Goal: Navigation & Orientation: Find specific page/section

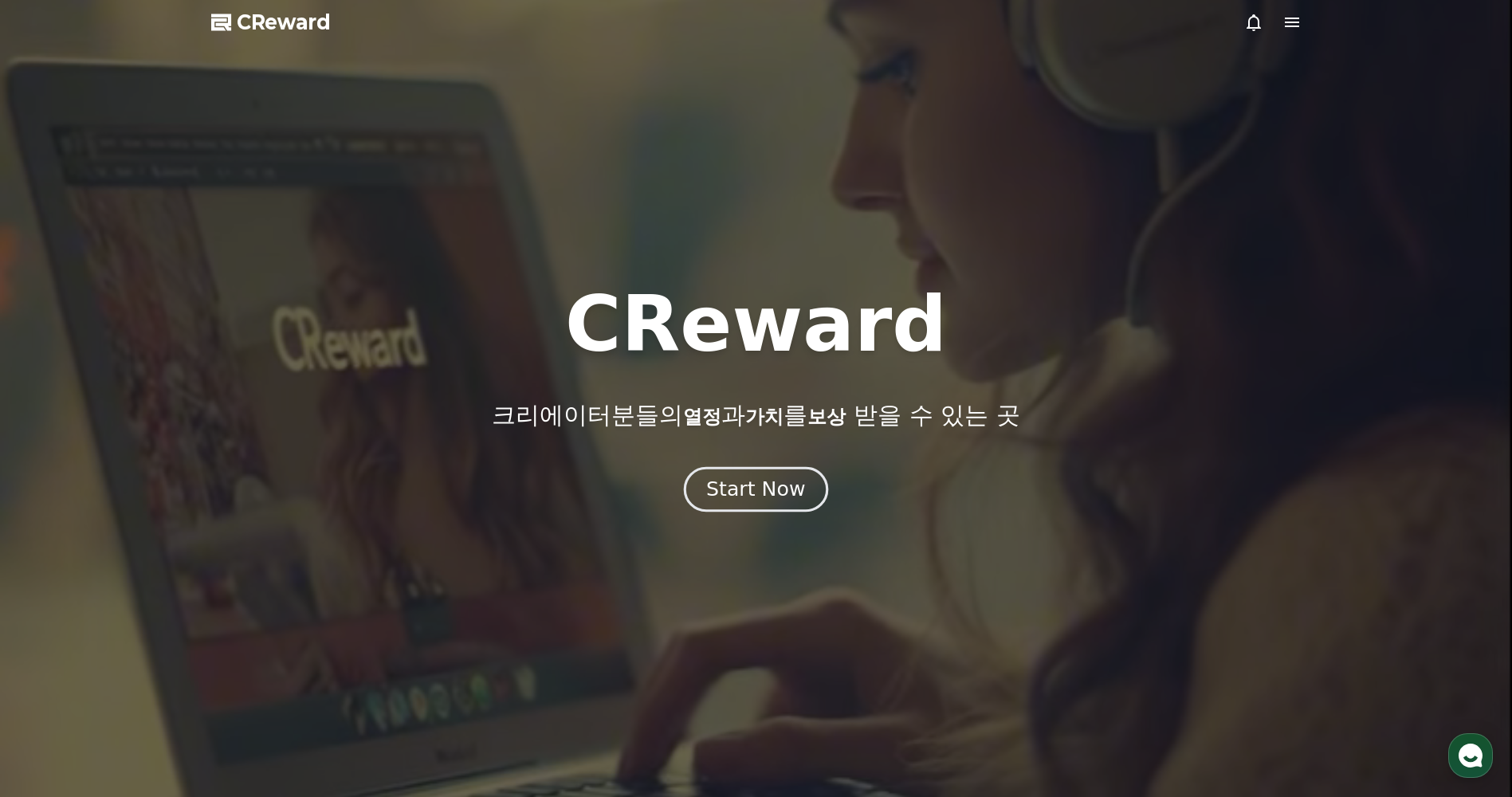
click at [753, 503] on button "Start Now" at bounding box center [756, 490] width 144 height 45
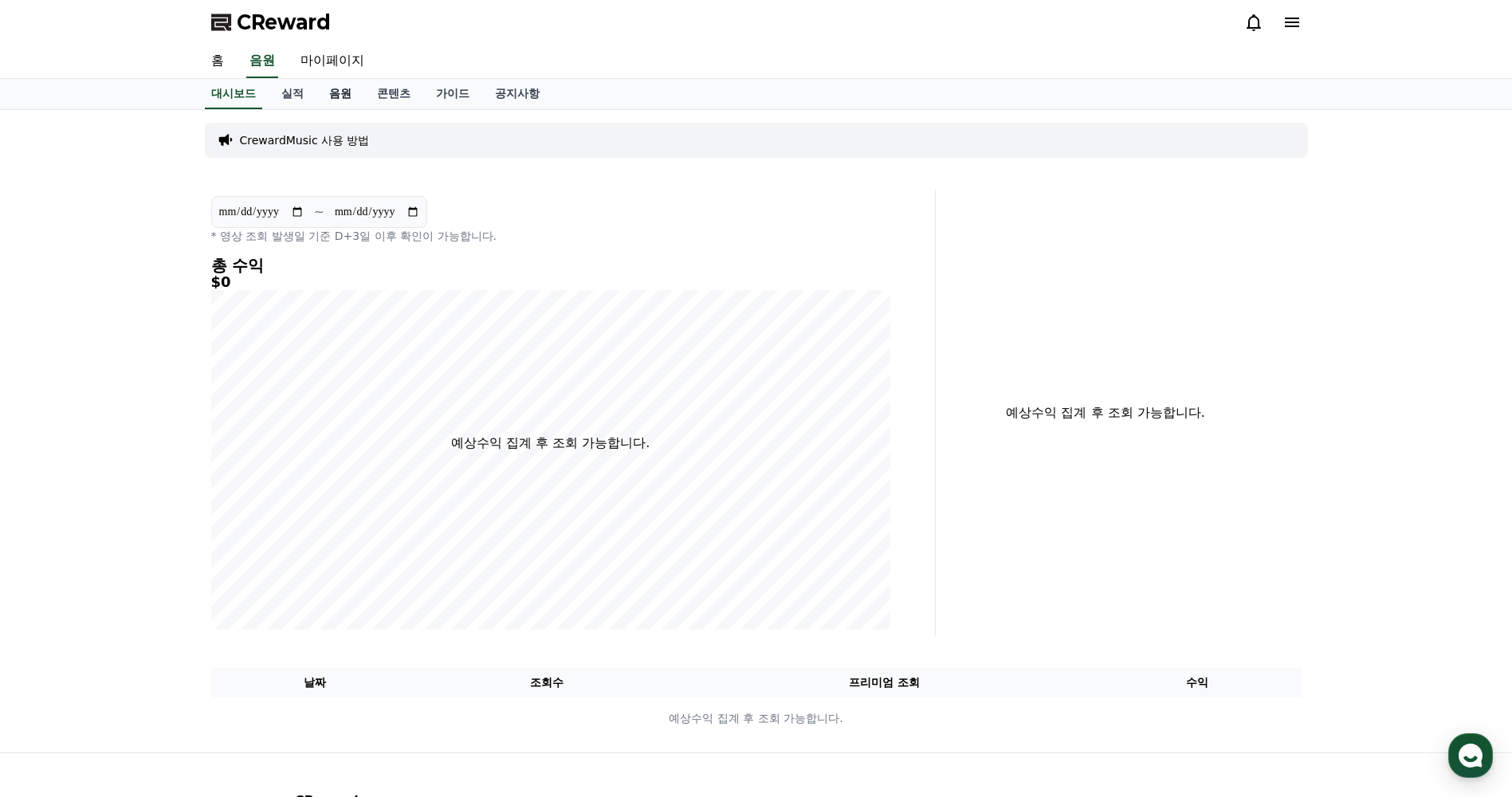
click at [340, 90] on link "음원" at bounding box center [340, 94] width 48 height 30
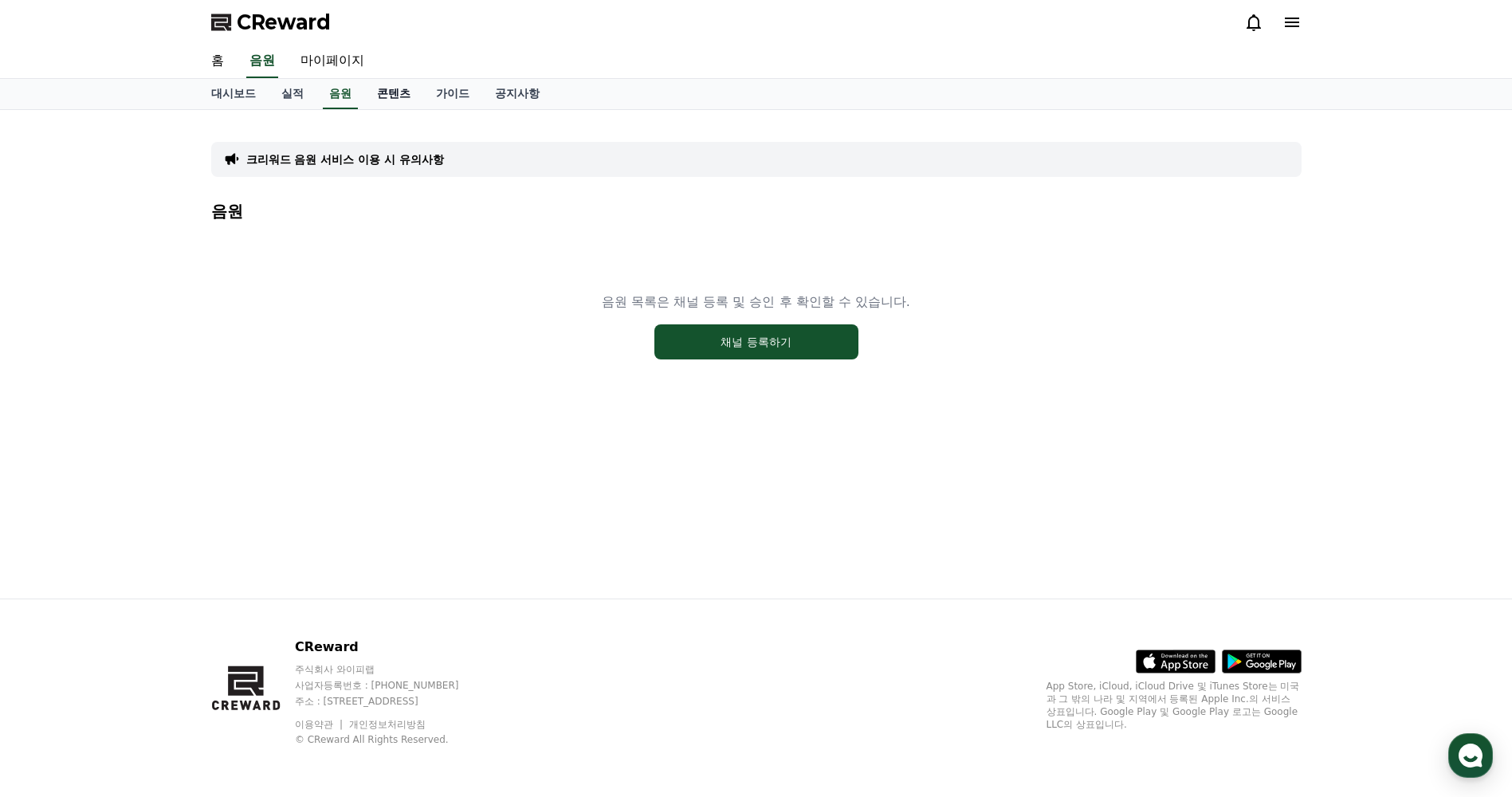
click at [389, 91] on link "콘텐츠" at bounding box center [394, 94] width 59 height 30
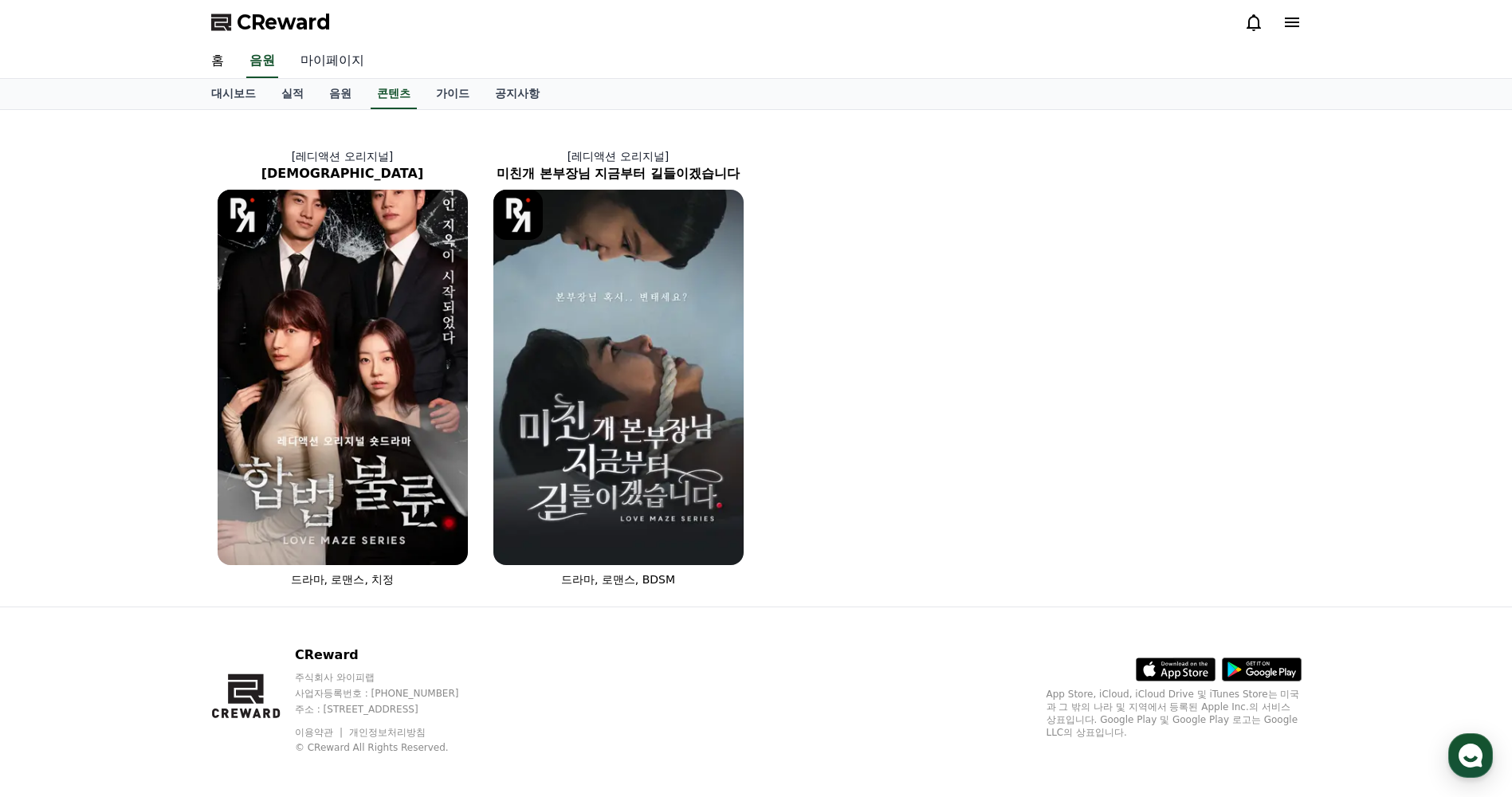
click at [325, 55] on link "마이페이지" at bounding box center [333, 61] width 90 height 33
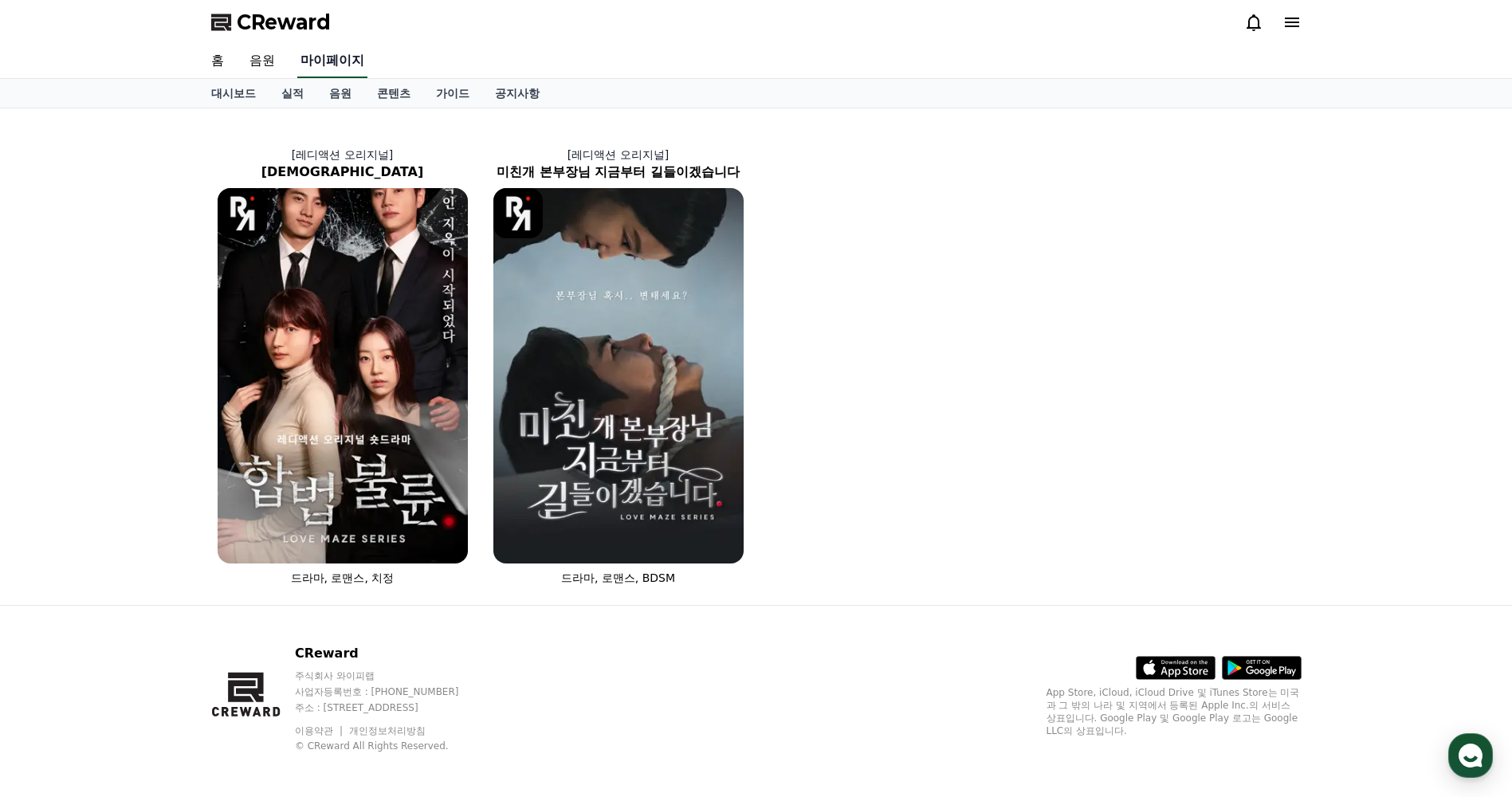
select select "**********"
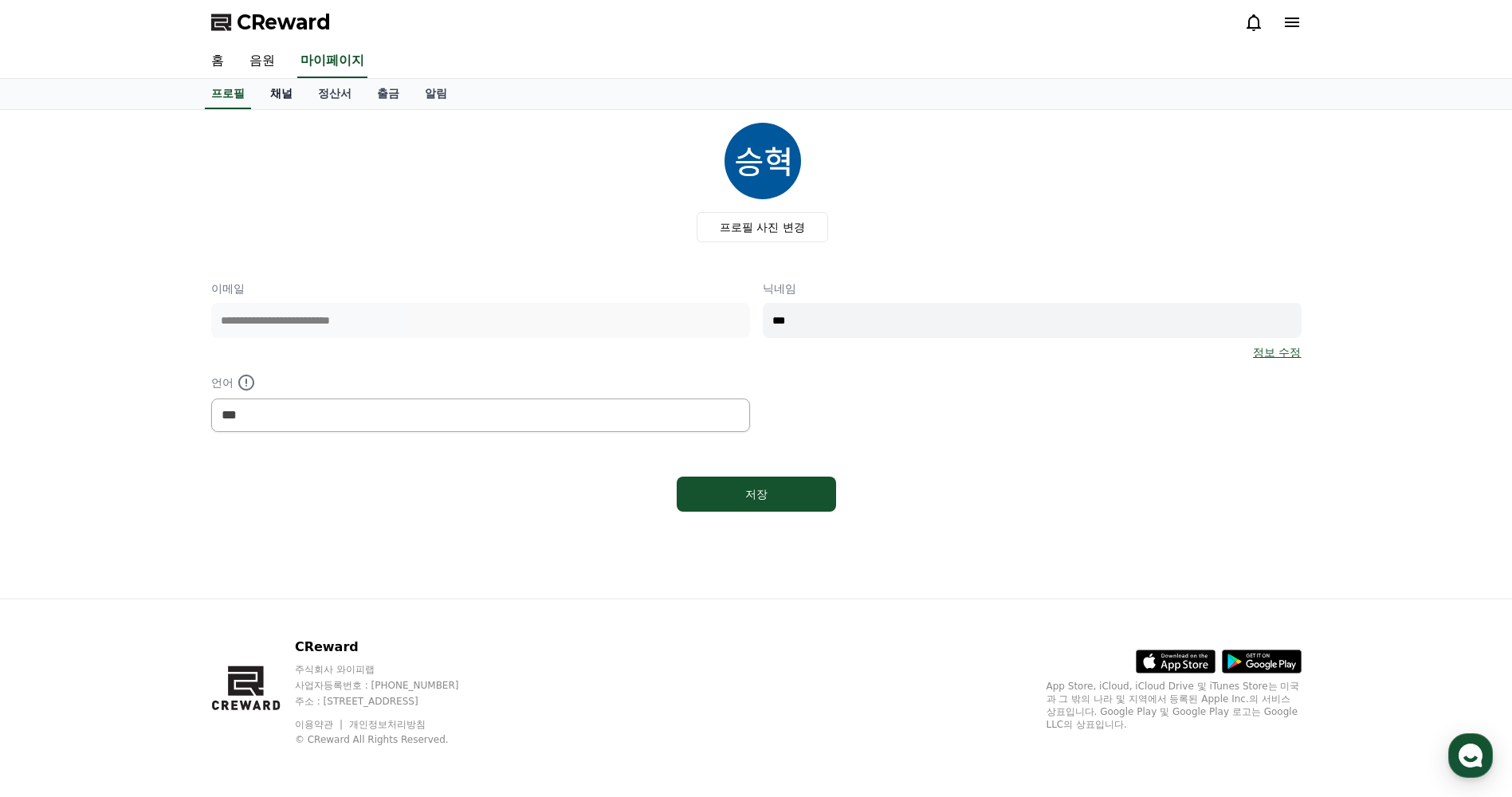
click at [293, 91] on link "채널" at bounding box center [281, 94] width 48 height 30
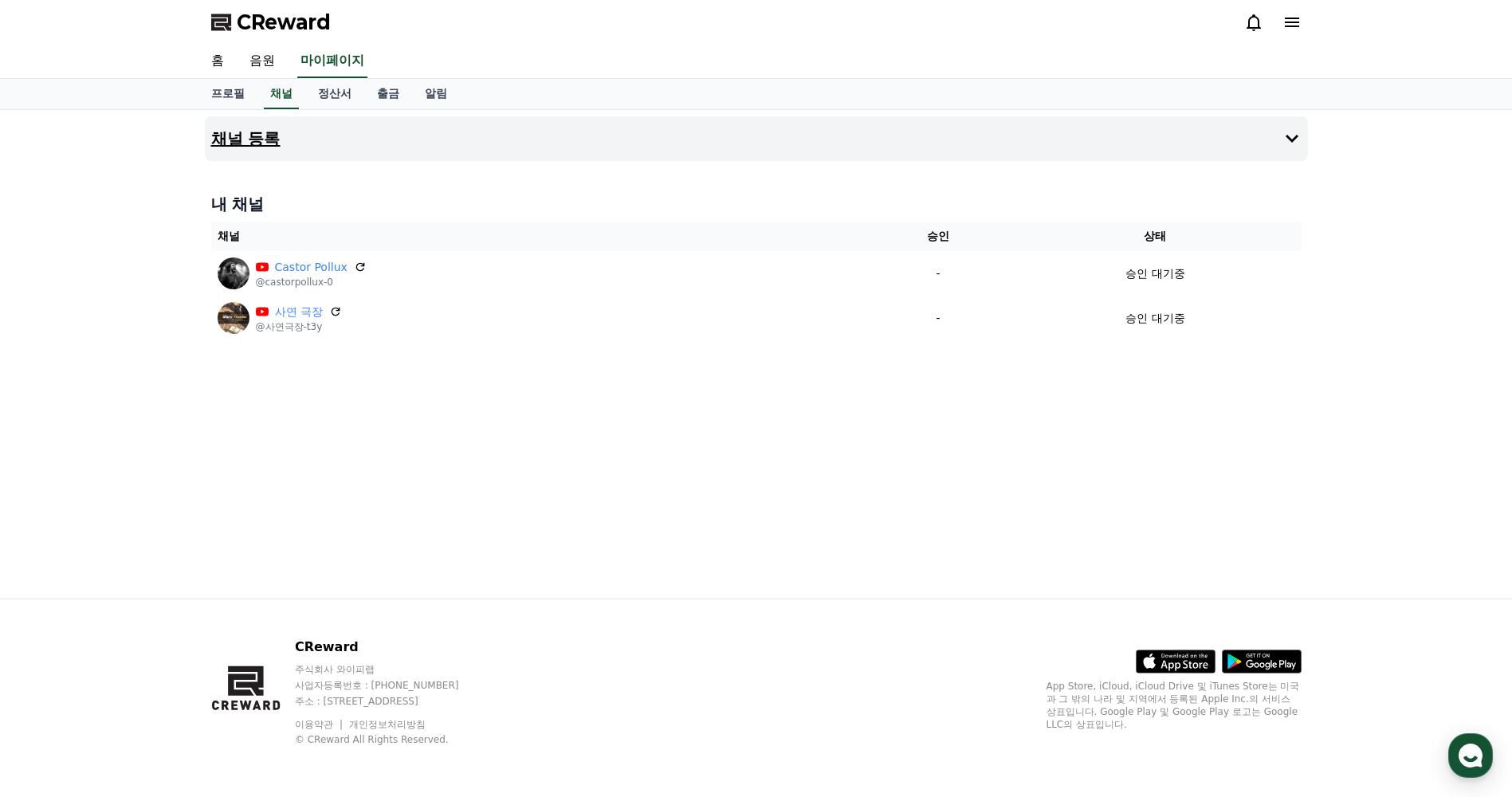
click at [245, 143] on h4 "채널 등록" at bounding box center [245, 138] width 70 height 18
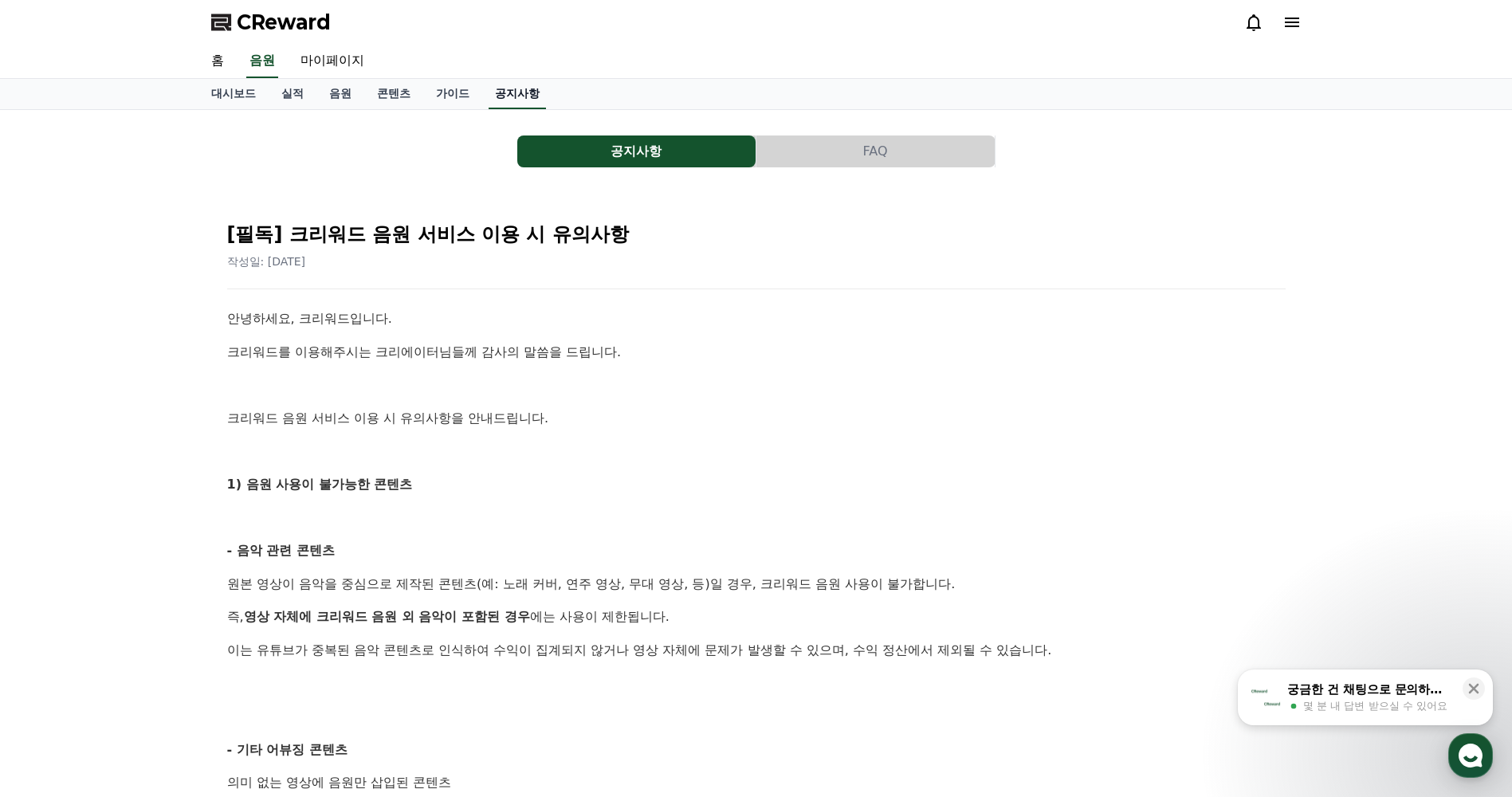
click at [539, 96] on link "공지사항" at bounding box center [517, 94] width 58 height 30
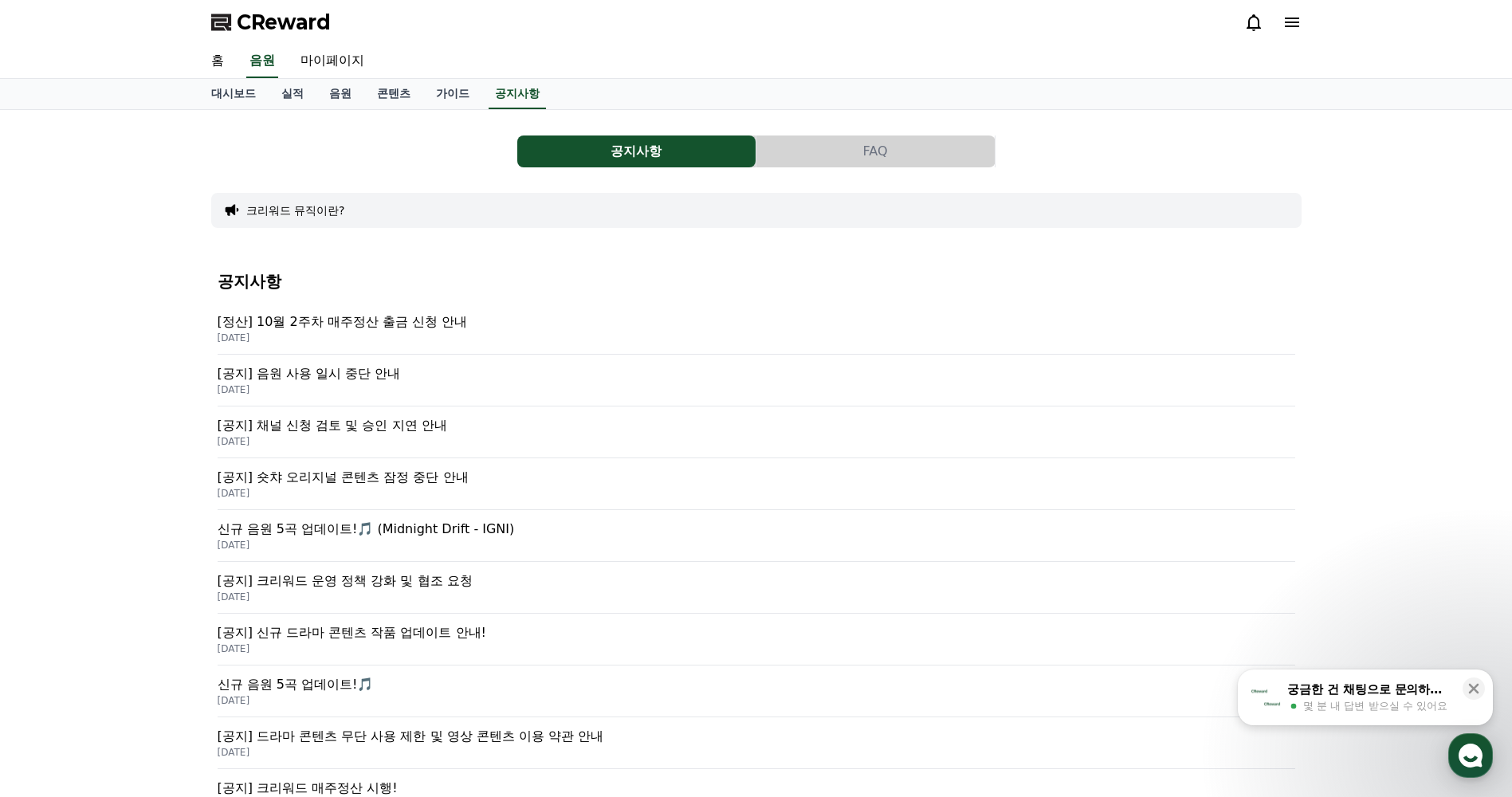
click at [381, 323] on p "[정산] 10월 2주차 매주정산 출금 신청 안내" at bounding box center [756, 321] width 1078 height 19
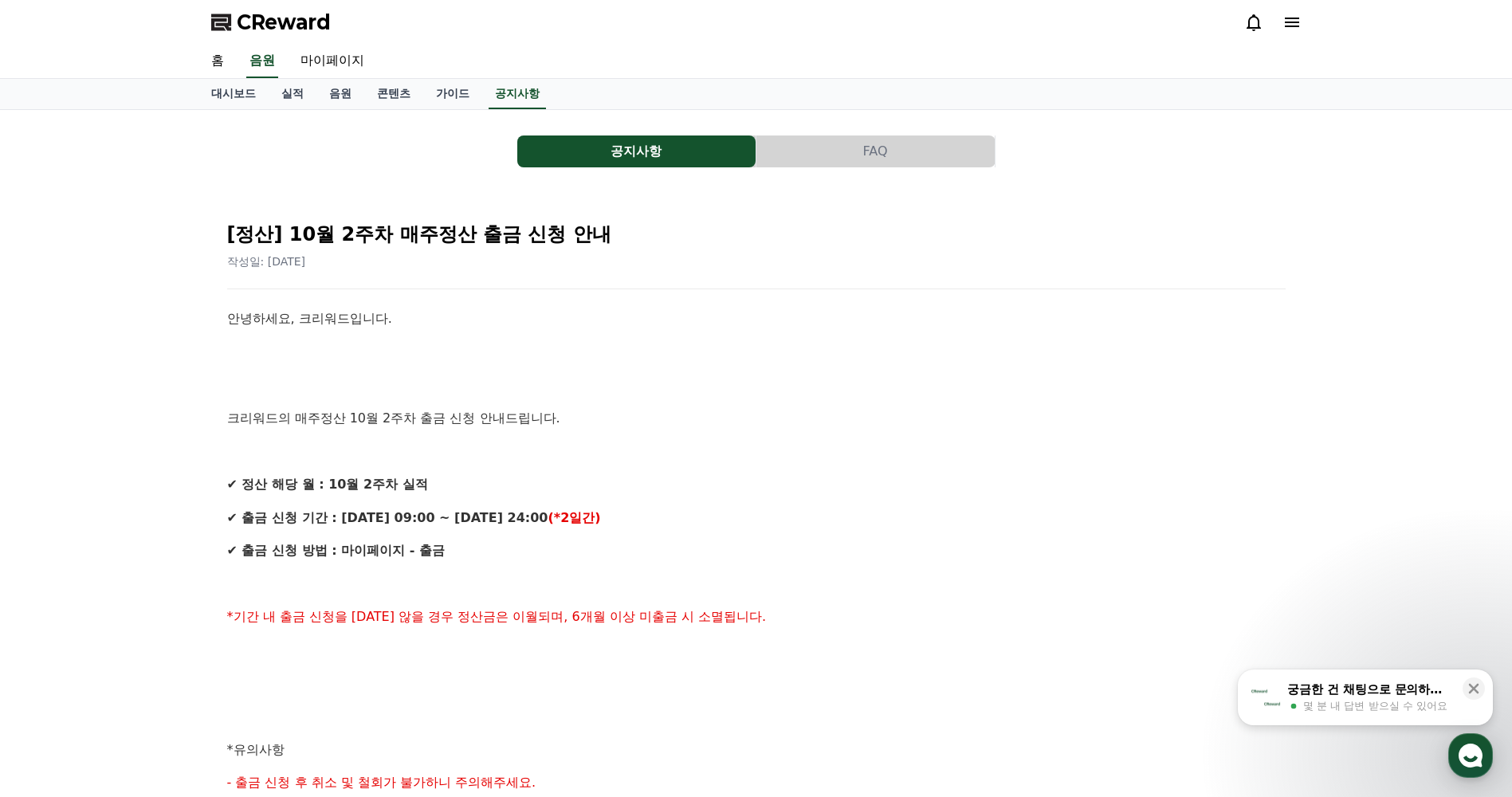
click at [781, 153] on button "FAQ" at bounding box center [875, 152] width 239 height 32
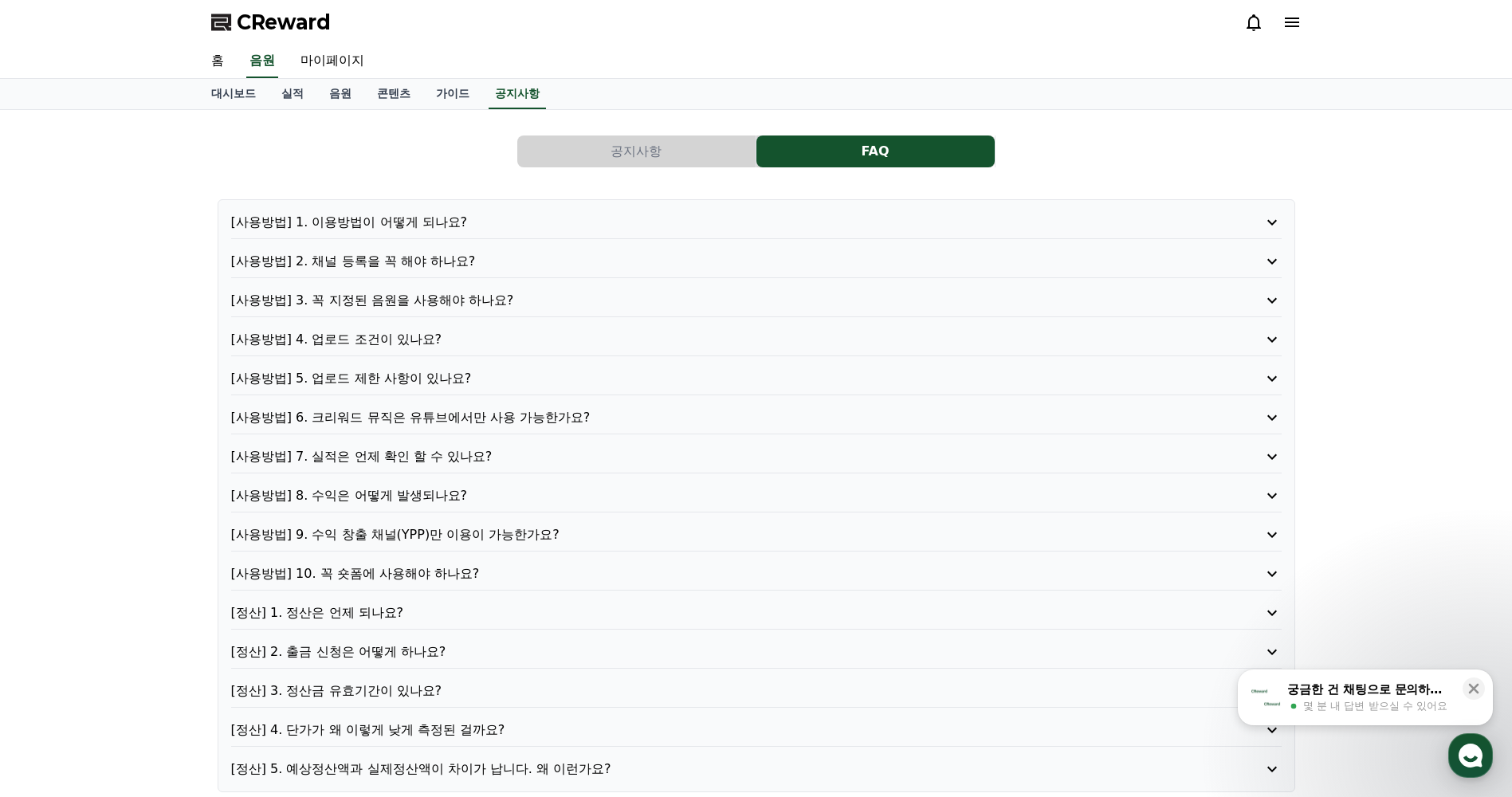
click at [586, 158] on button "공지사항" at bounding box center [637, 152] width 239 height 32
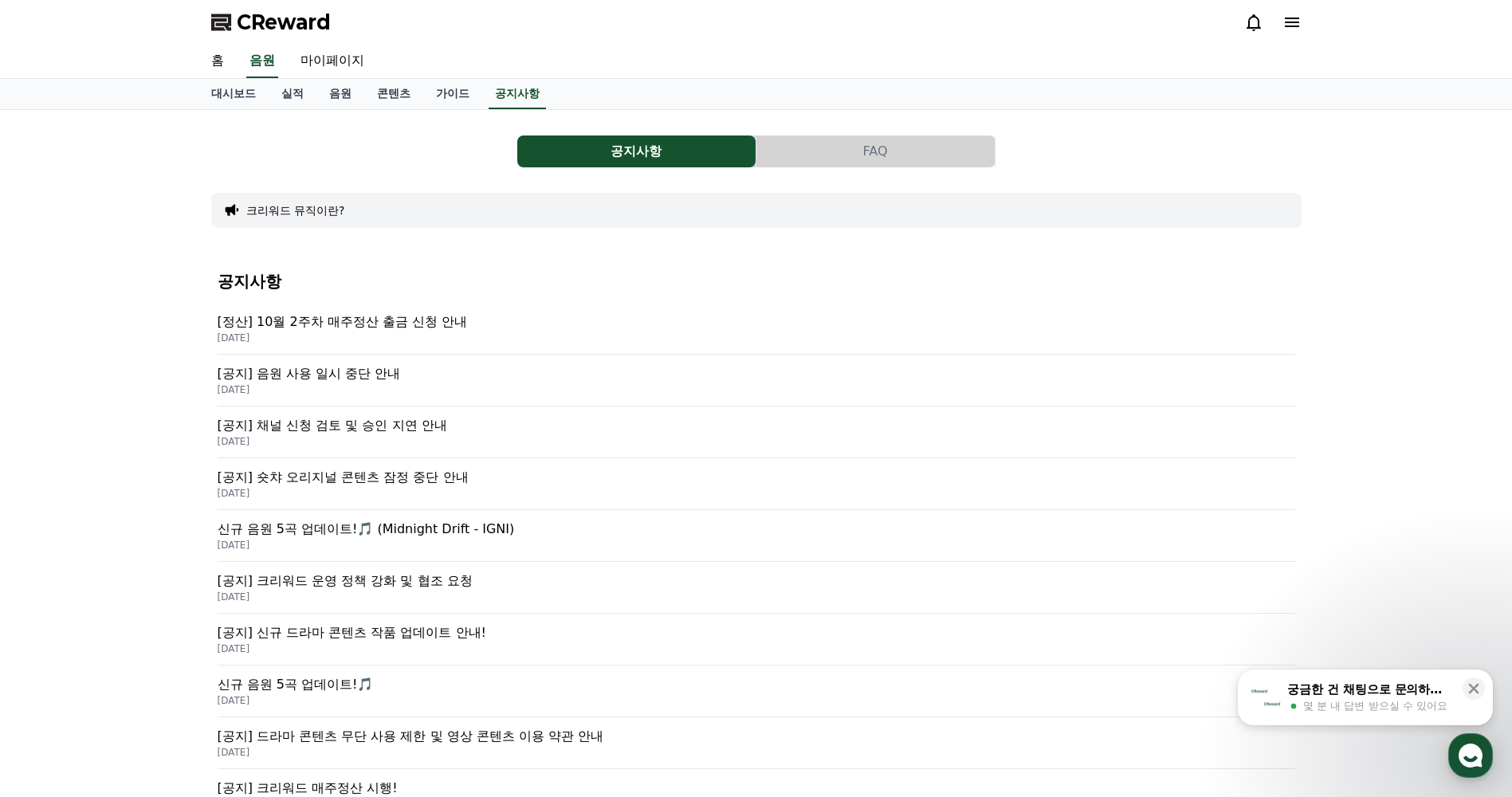
click at [346, 375] on p "[공지] 음원 사용 일시 중단 안내" at bounding box center [756, 373] width 1078 height 19
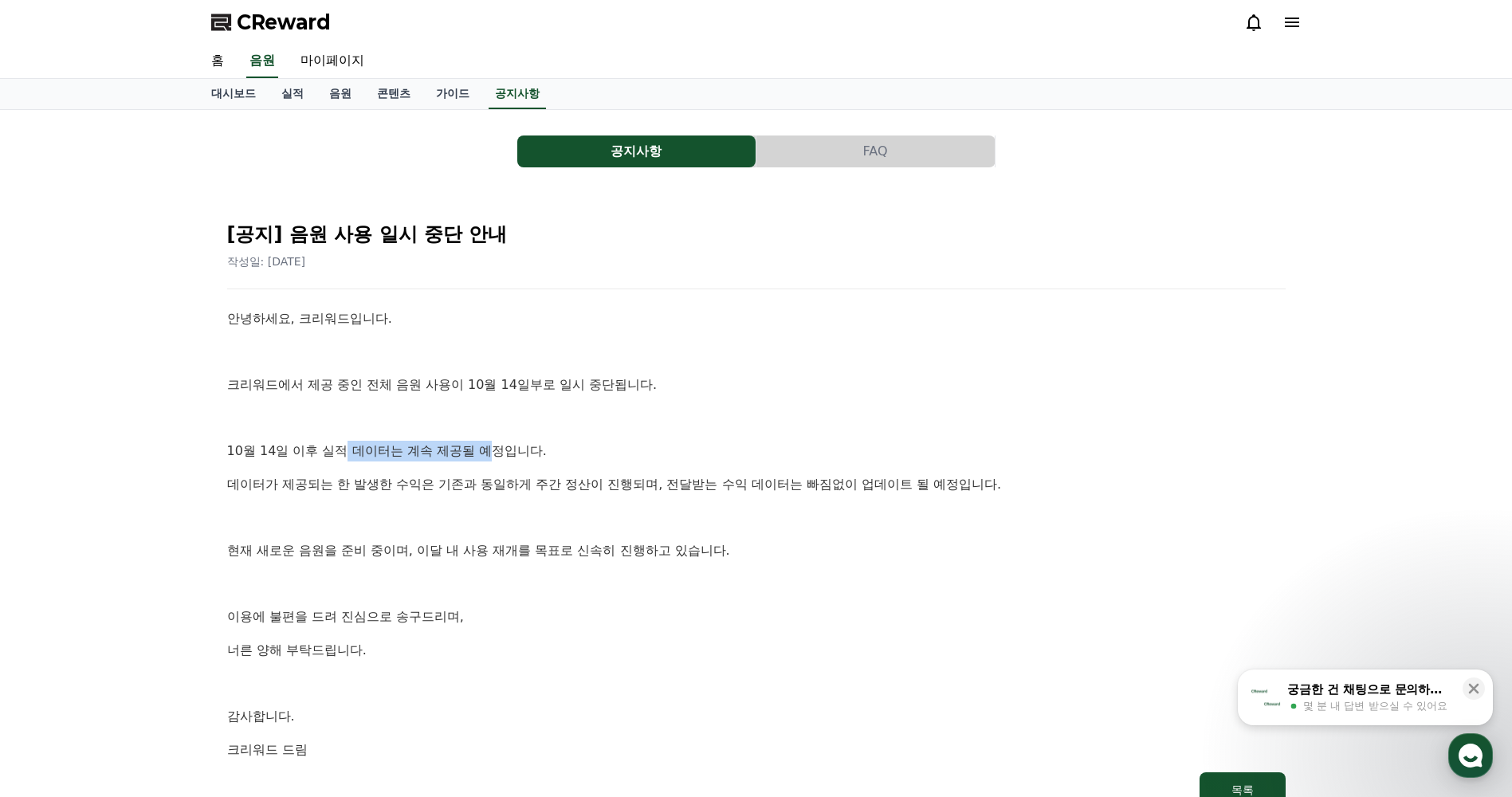
drag, startPoint x: 403, startPoint y: 454, endPoint x: 493, endPoint y: 457, distance: 90.0
click at [493, 457] on p "10월 14일 이후 실적 데이터는 계속 제공될 예정입니다." at bounding box center [756, 450] width 1059 height 21
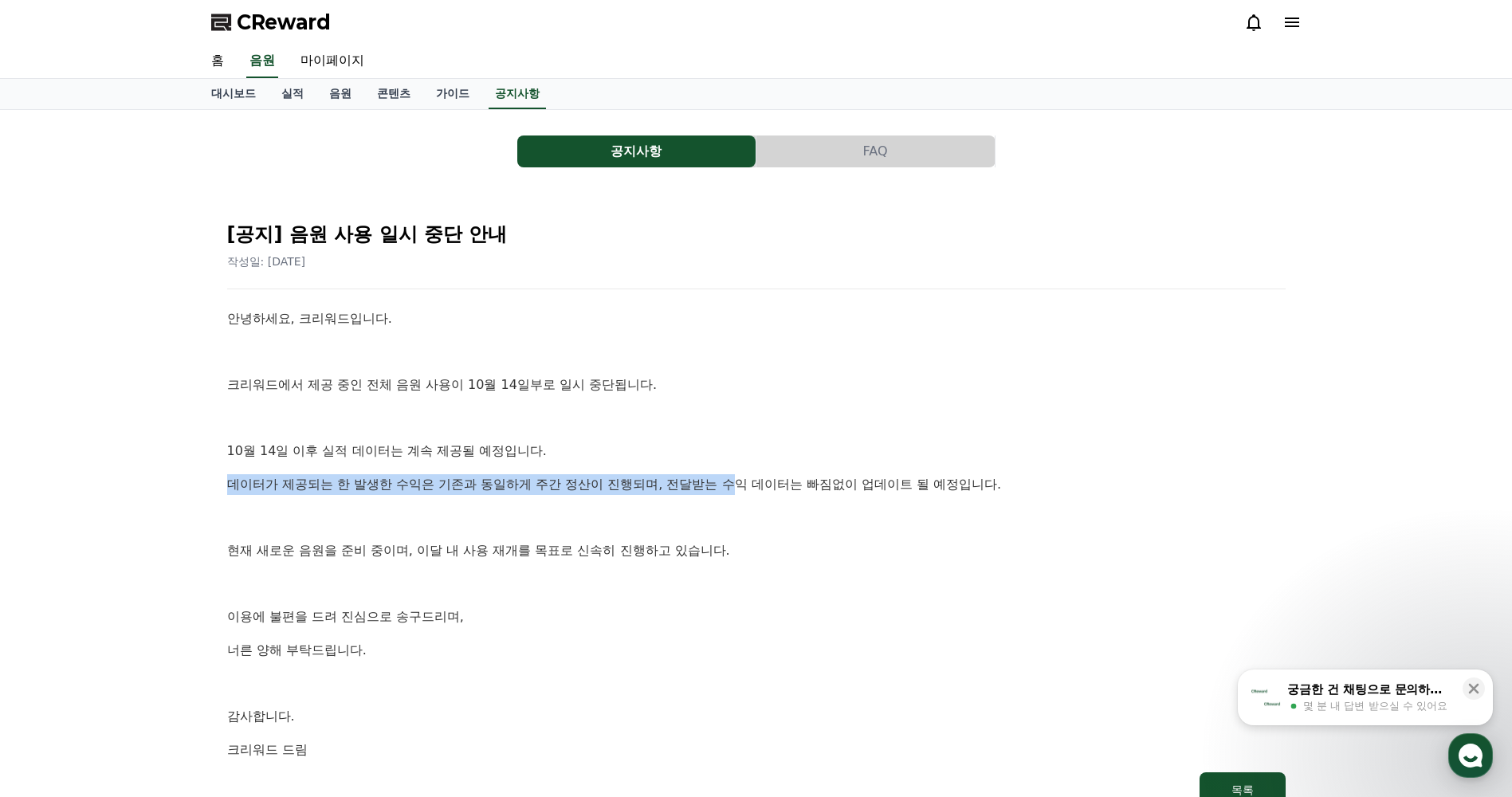
drag, startPoint x: 224, startPoint y: 482, endPoint x: 732, endPoint y: 490, distance: 508.1
click at [732, 490] on div "[공지] 음원 사용 일시 중단 안내 작성일: 2025-10-14 안녕하세요, 크리워드입니다. 크리워드에서 제공 중인 전체 음원 사용이 10월 …" at bounding box center [756, 508] width 1065 height 604
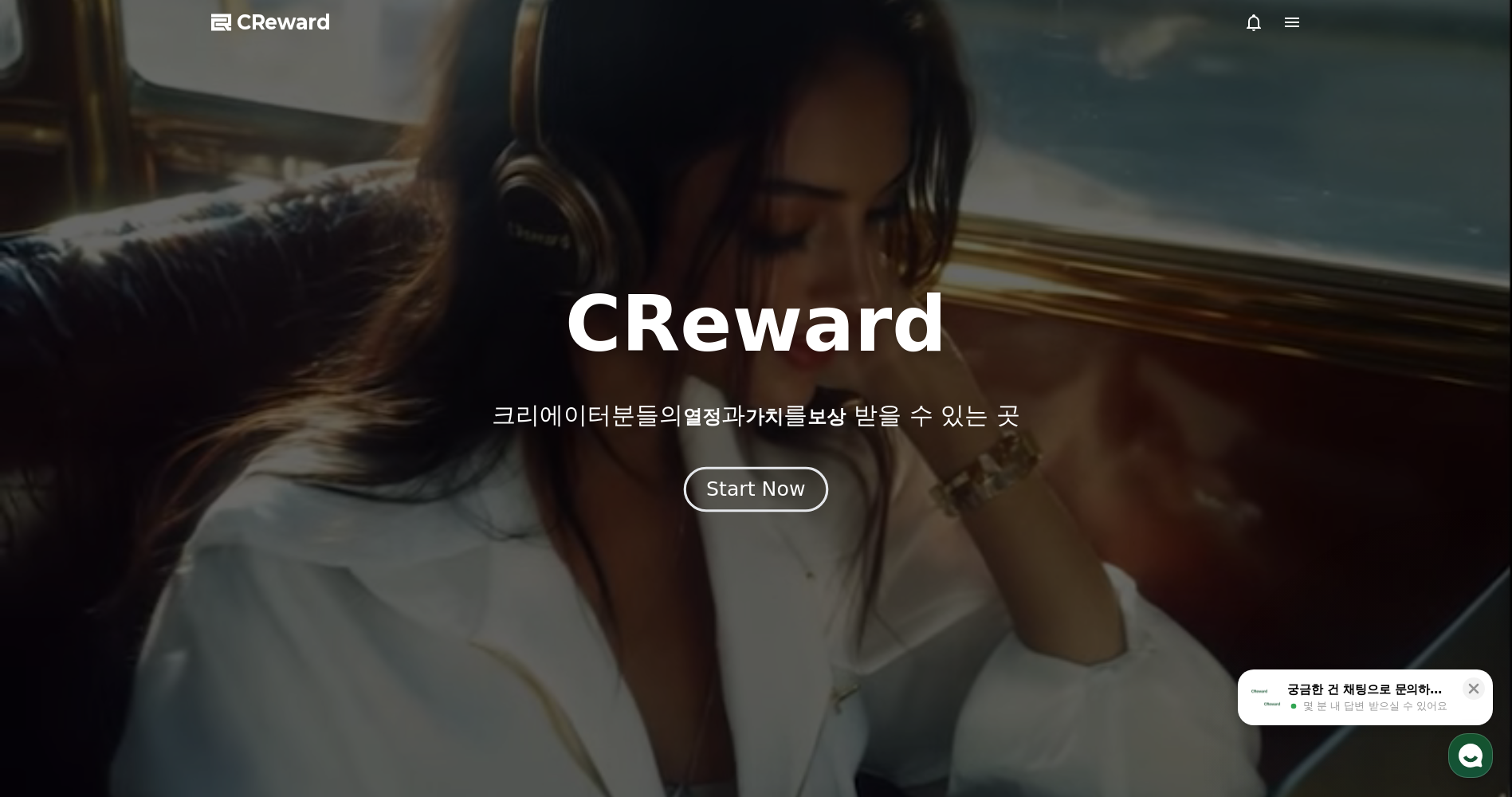
click at [789, 486] on div "Start Now" at bounding box center [756, 489] width 99 height 27
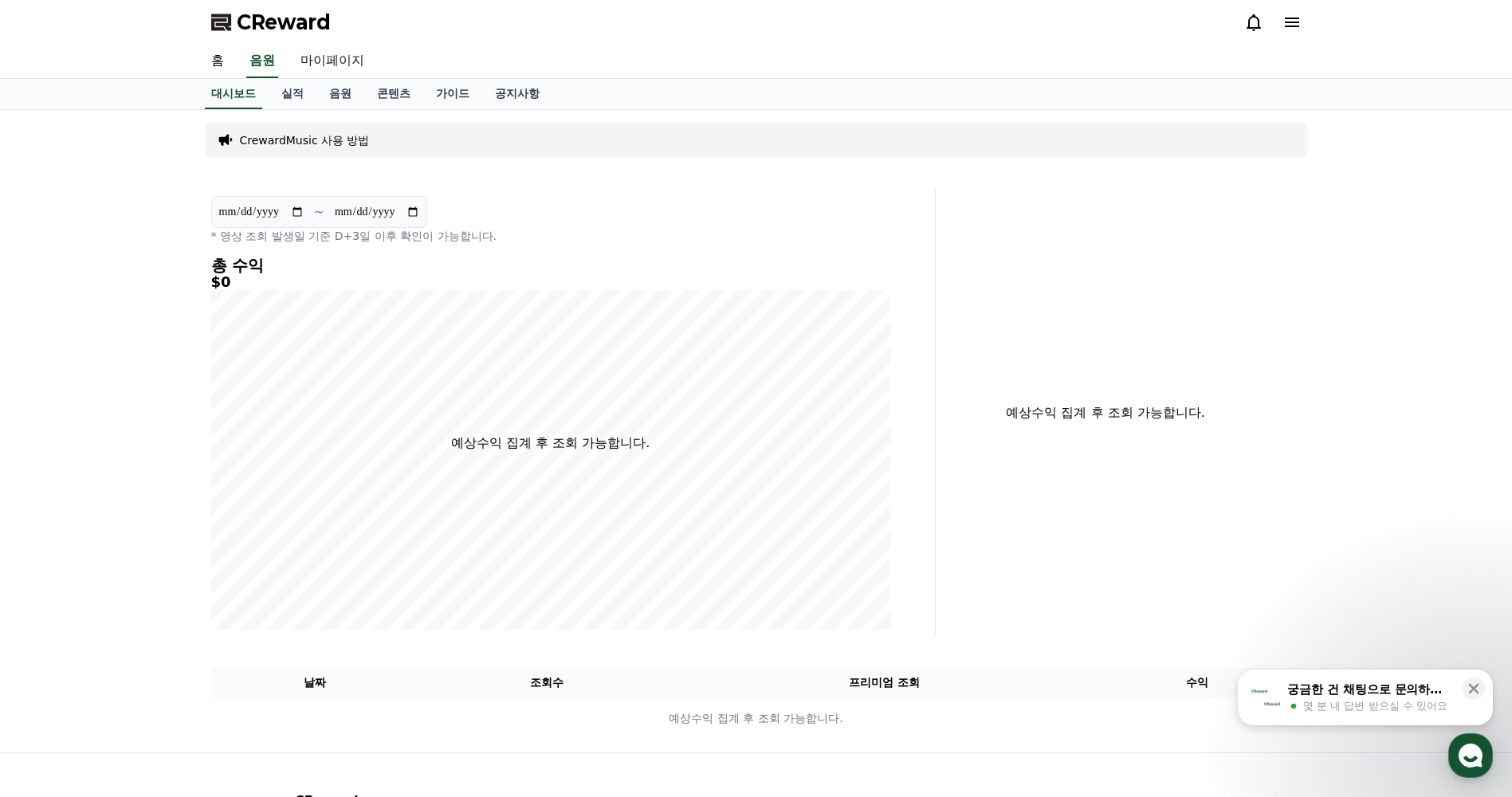
click at [344, 49] on link "마이페이지" at bounding box center [333, 61] width 90 height 33
select select "**********"
